Goal: Task Accomplishment & Management: Use online tool/utility

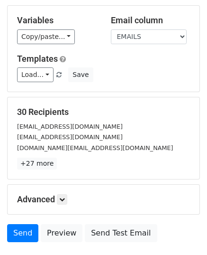
scroll to position [112, 0]
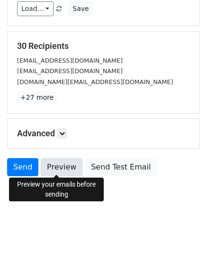
click at [41, 165] on link "Preview" at bounding box center [62, 167] width 42 height 18
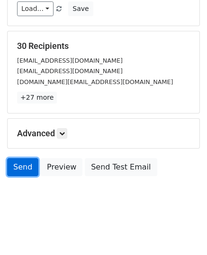
click at [19, 167] on link "Send" at bounding box center [22, 167] width 31 height 18
